Goal: Task Accomplishment & Management: Use online tool/utility

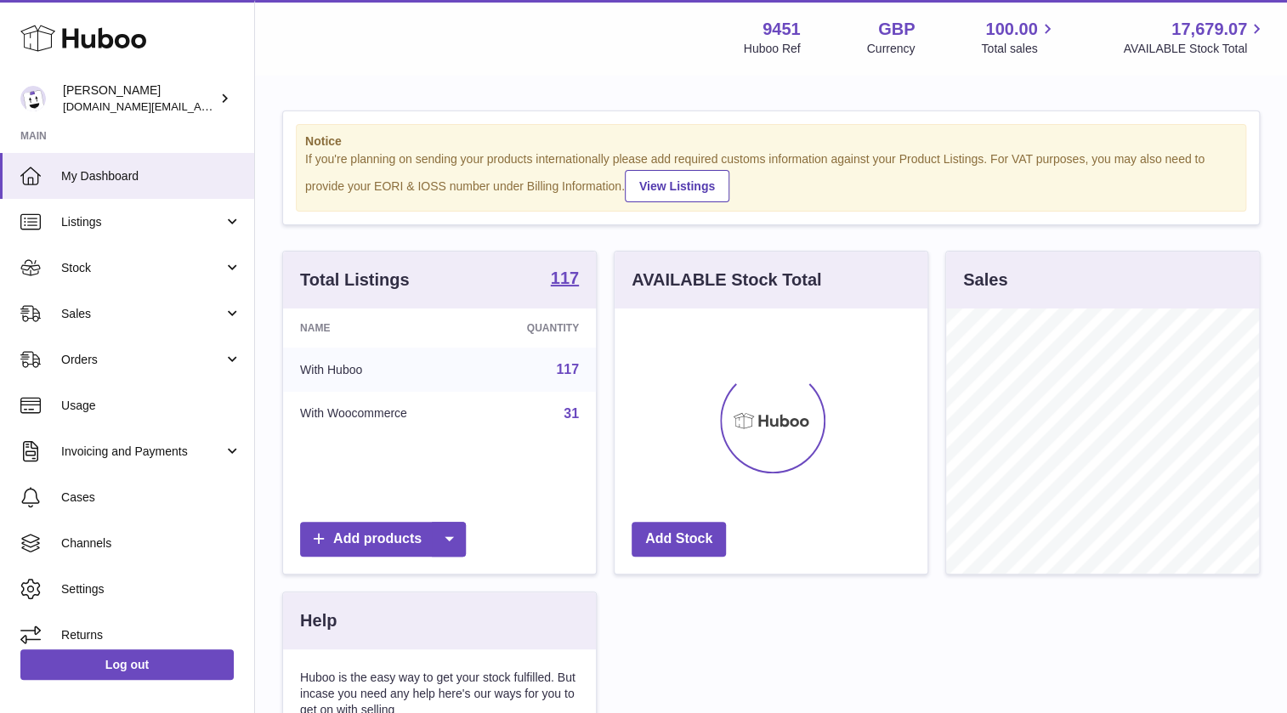
scroll to position [264, 313]
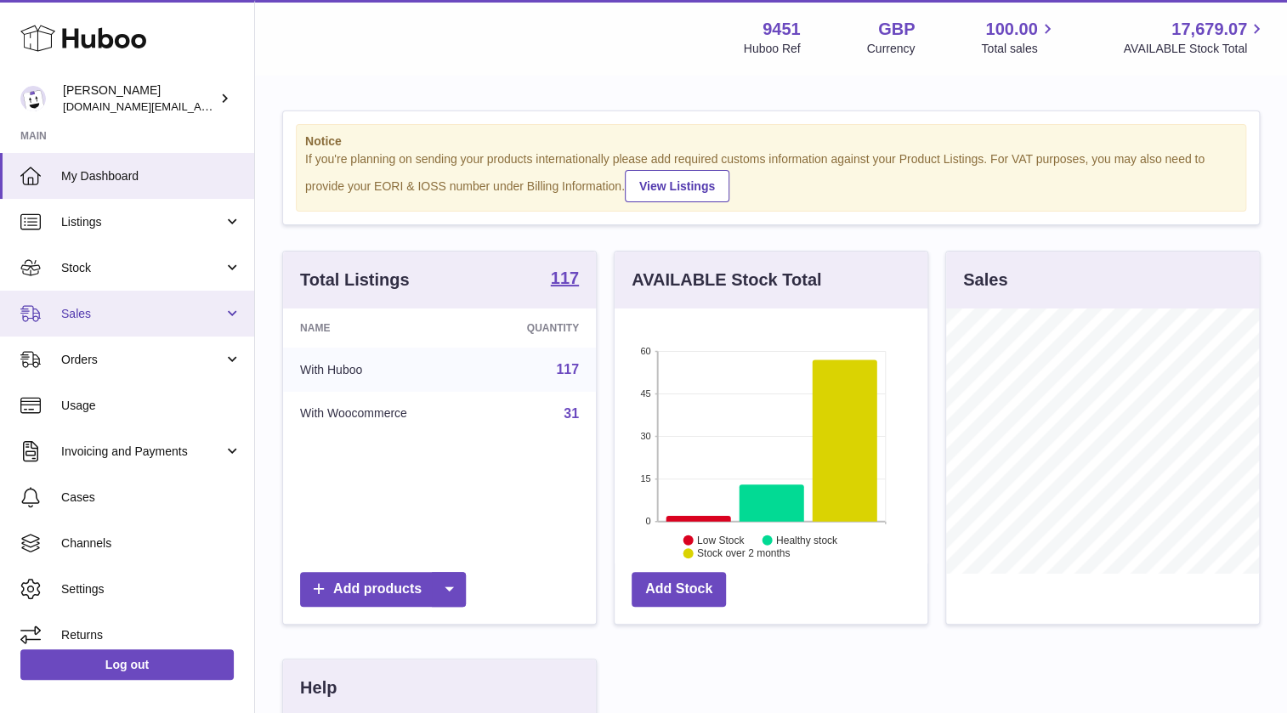
click at [101, 314] on span "Sales" at bounding box center [142, 314] width 162 height 16
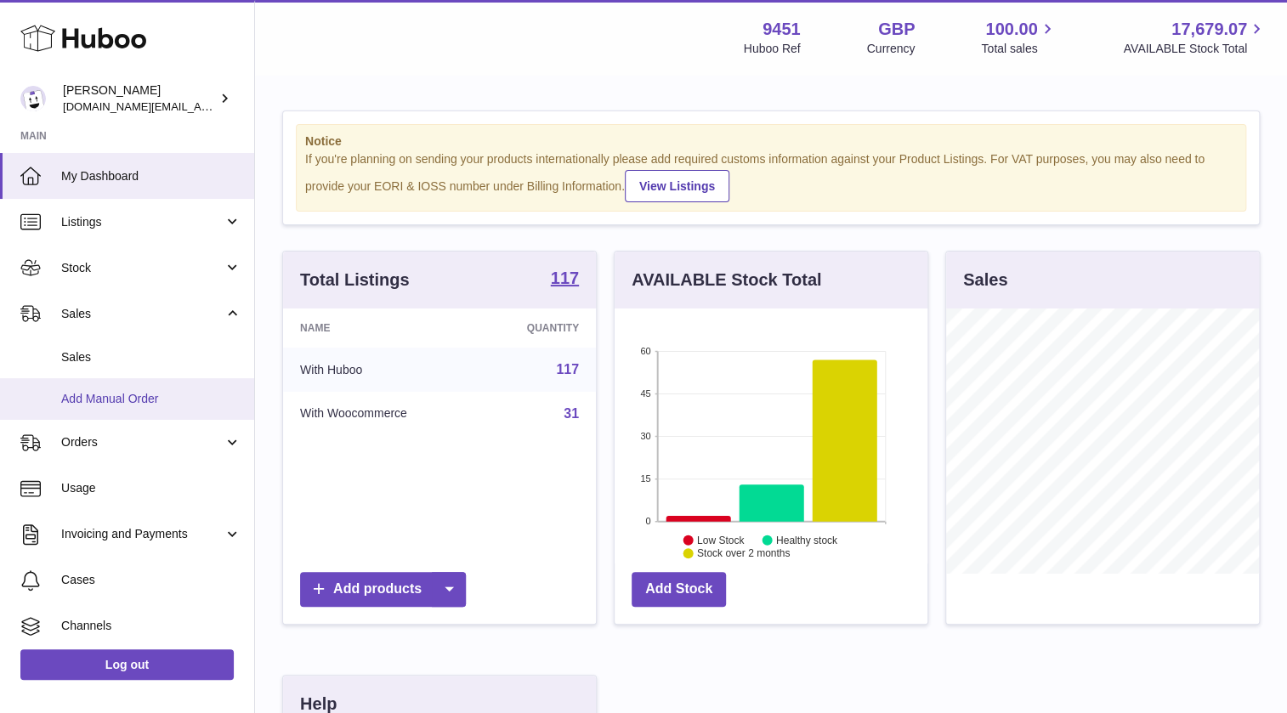
click at [112, 393] on span "Add Manual Order" at bounding box center [151, 399] width 180 height 16
